Goal: Navigation & Orientation: Find specific page/section

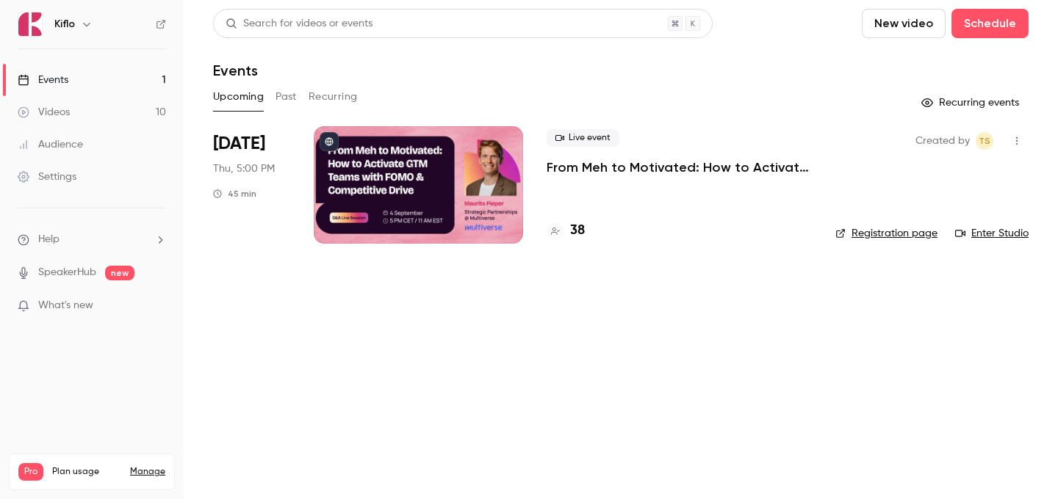
click at [582, 226] on h4 "38" at bounding box center [577, 231] width 15 height 20
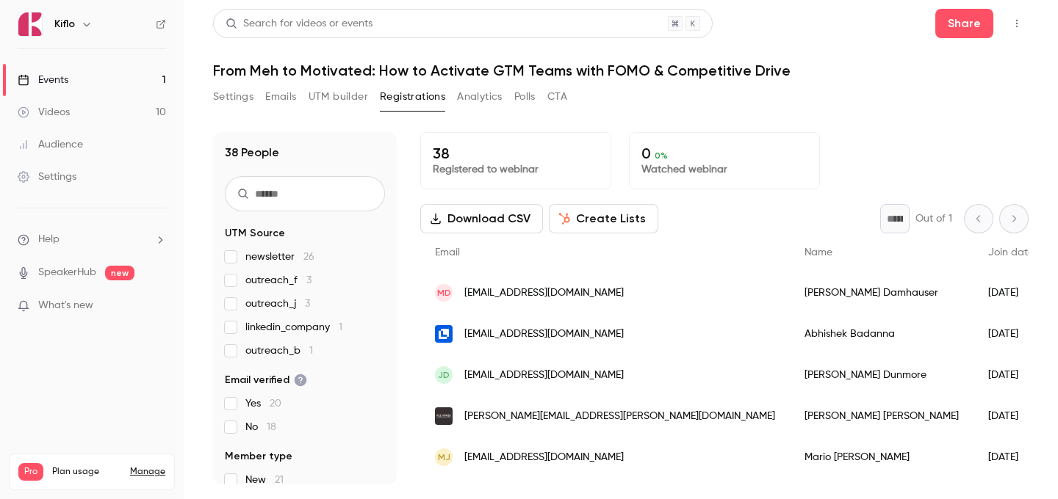
click at [469, 99] on button "Analytics" at bounding box center [480, 97] width 46 height 24
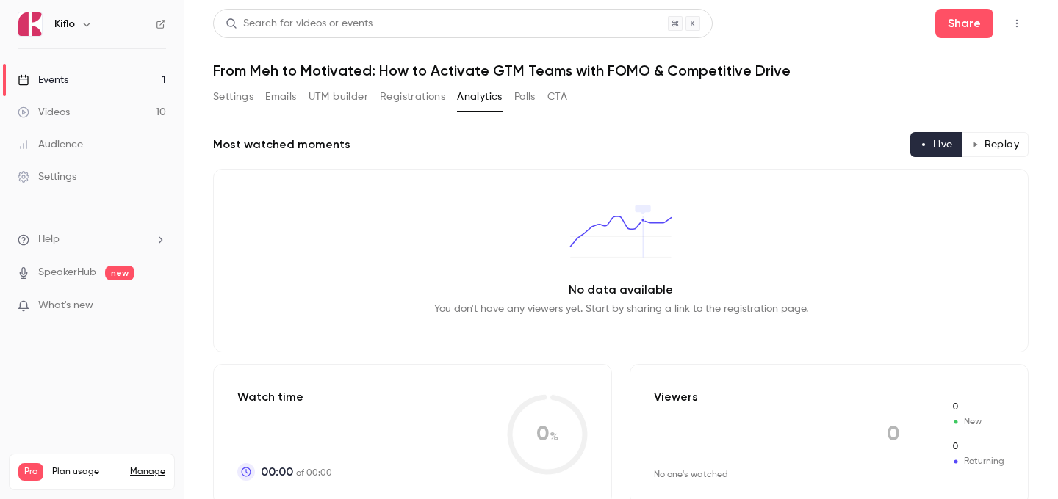
click at [350, 94] on button "UTM builder" at bounding box center [337, 97] width 59 height 24
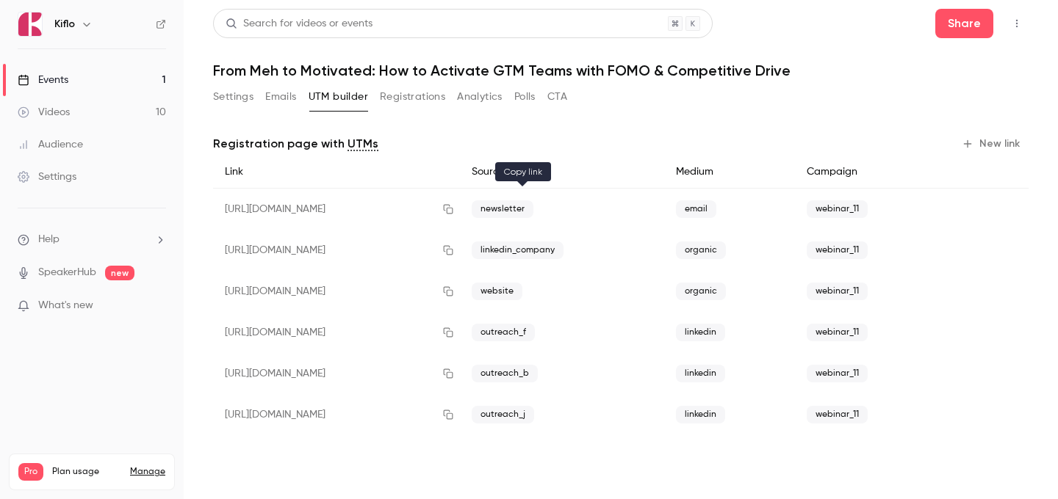
click at [460, 209] on button "button" at bounding box center [448, 210] width 24 height 24
click at [1007, 162] on div at bounding box center [986, 172] width 84 height 33
click at [1001, 149] on button "New link" at bounding box center [991, 144] width 73 height 24
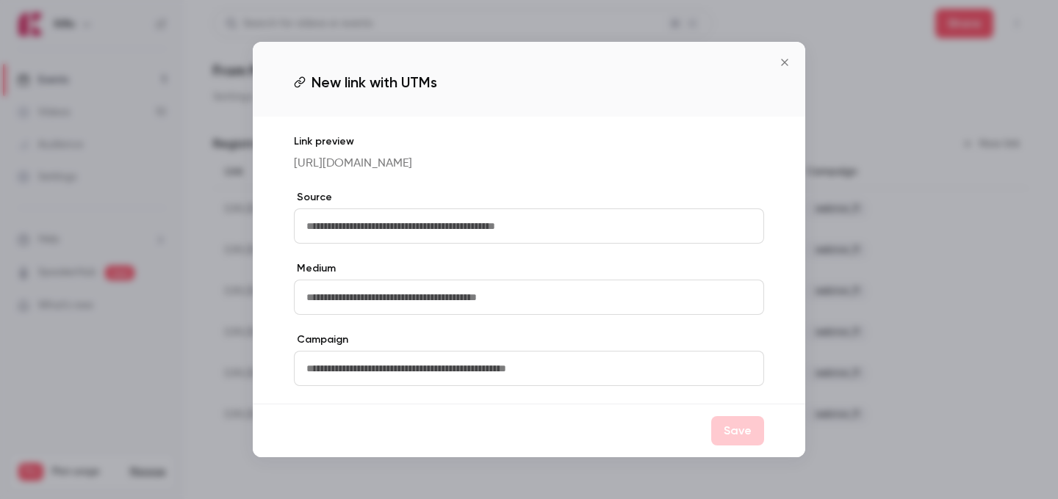
click at [784, 57] on icon "Close" at bounding box center [785, 63] width 18 height 12
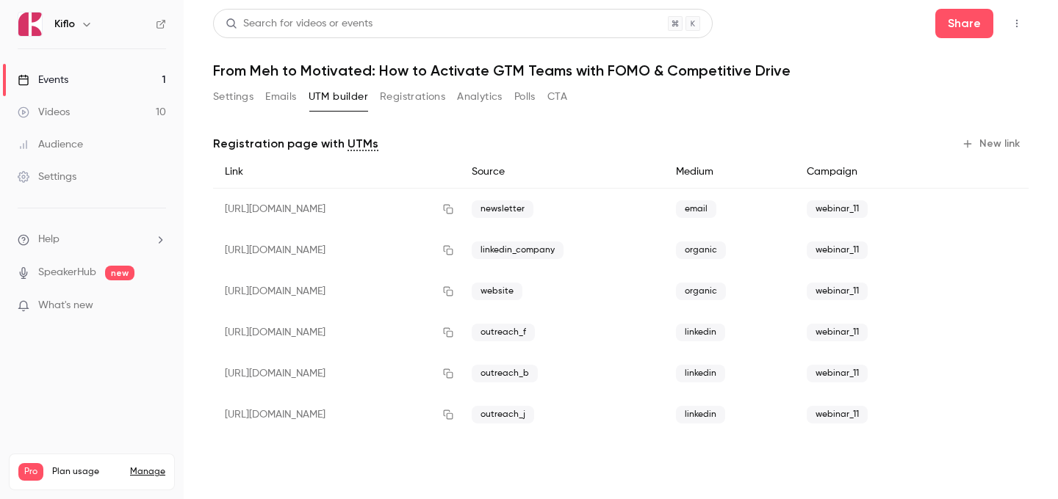
click at [137, 54] on ul "Events 1 Videos 10 Audience Settings" at bounding box center [92, 128] width 184 height 159
click at [131, 59] on ul "Events 1 Videos 10 Audience Settings" at bounding box center [92, 128] width 184 height 159
click at [121, 70] on link "Events 1" at bounding box center [92, 80] width 184 height 32
